Goal: Task Accomplishment & Management: Use online tool/utility

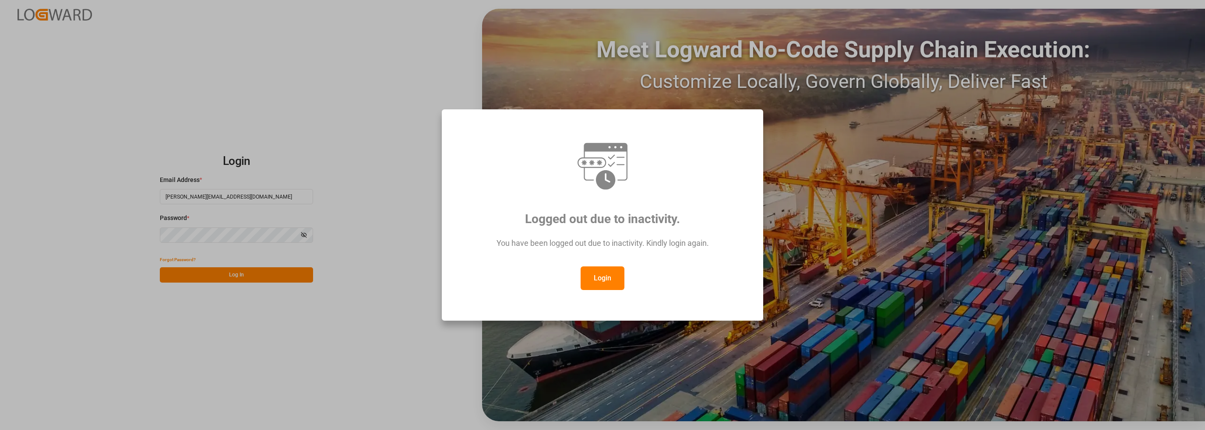
click at [257, 278] on div "Logged out due to inactivity. You have been logged out due to inactivity. Kindl…" at bounding box center [602, 215] width 1205 height 430
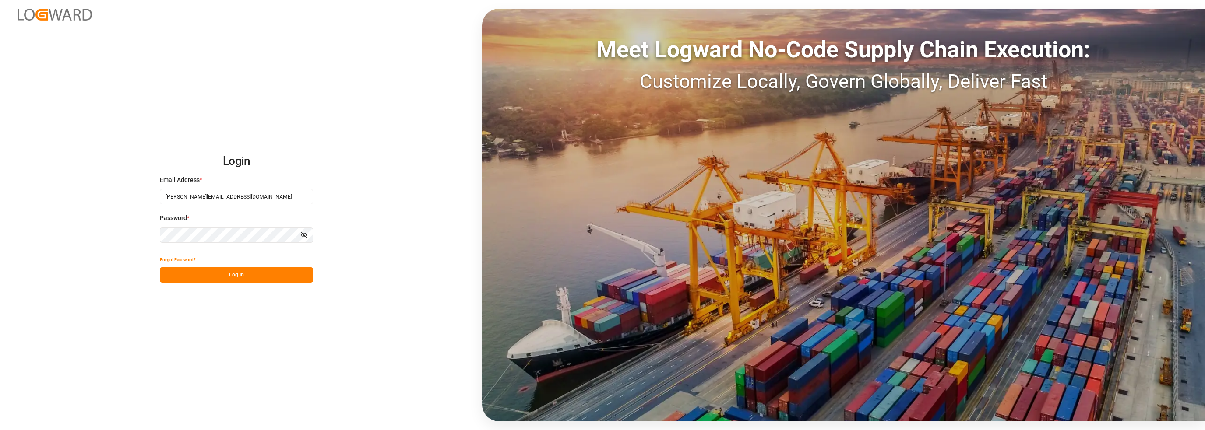
click at [232, 278] on button "Log In" at bounding box center [236, 275] width 153 height 15
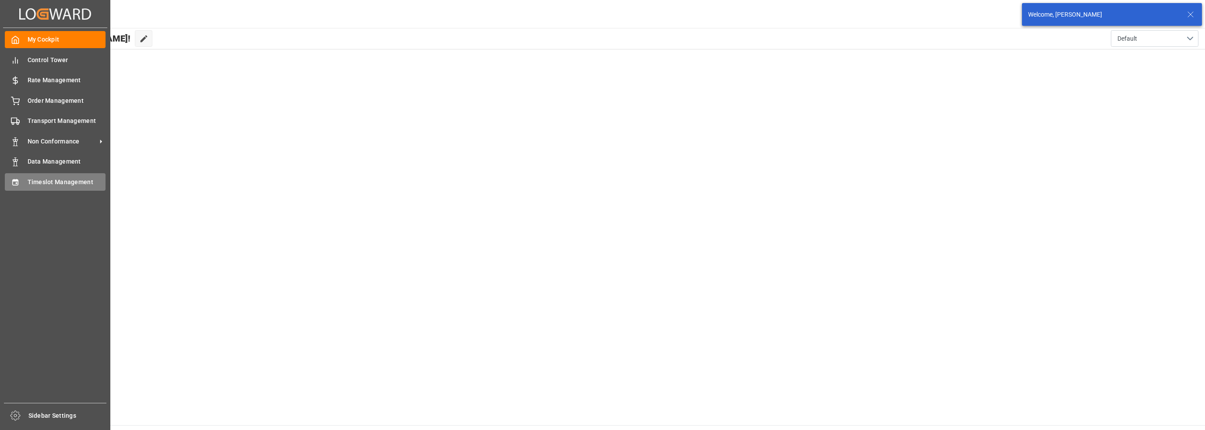
click at [44, 182] on span "Timeslot Management" at bounding box center [67, 182] width 78 height 9
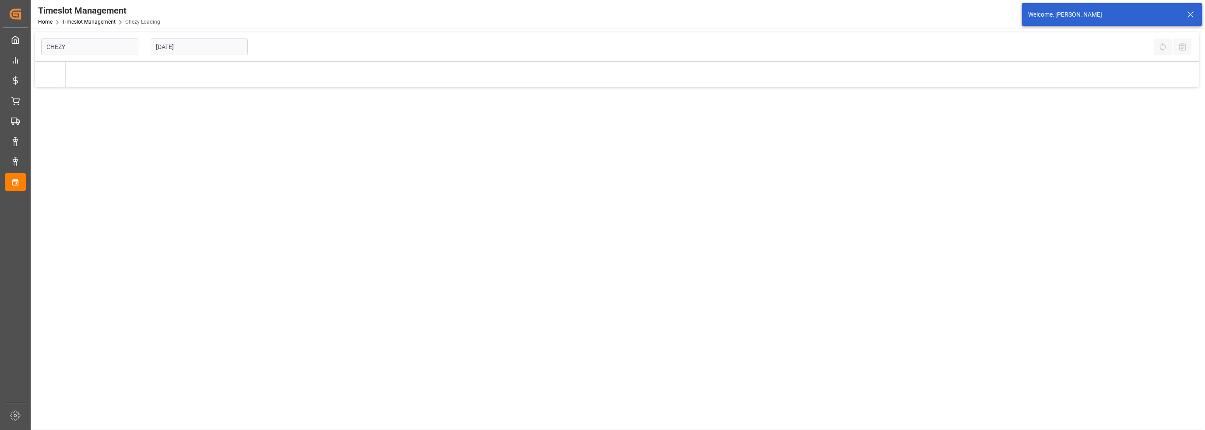
type input "Chezy Loading"
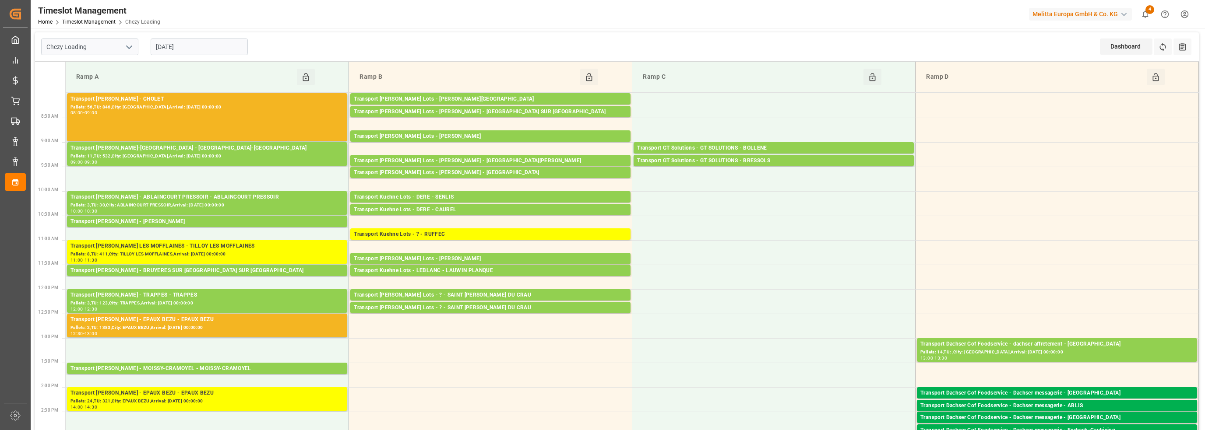
click at [191, 49] on input "[DATE]" at bounding box center [199, 47] width 97 height 17
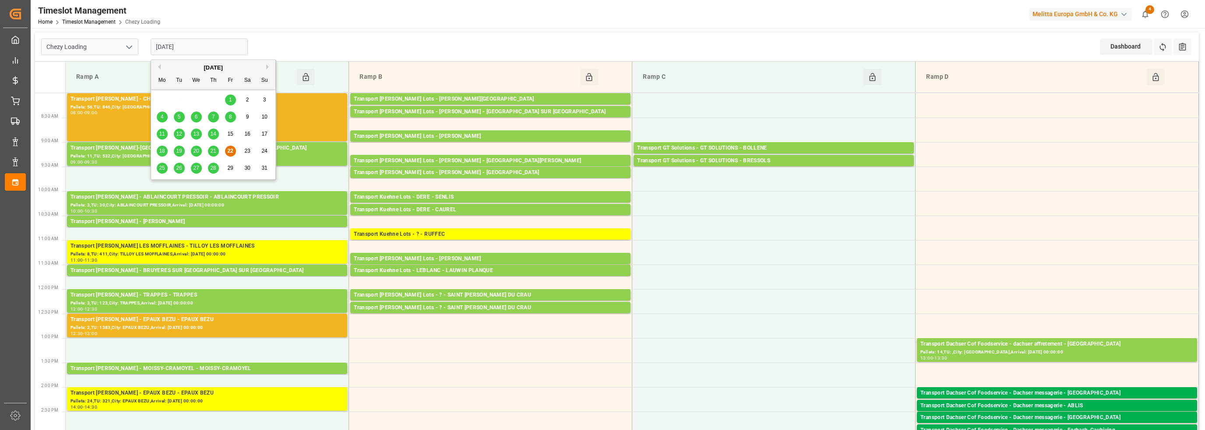
click at [165, 171] on div "25" at bounding box center [162, 168] width 11 height 11
type input "[DATE]"
